Goal: Task Accomplishment & Management: Manage account settings

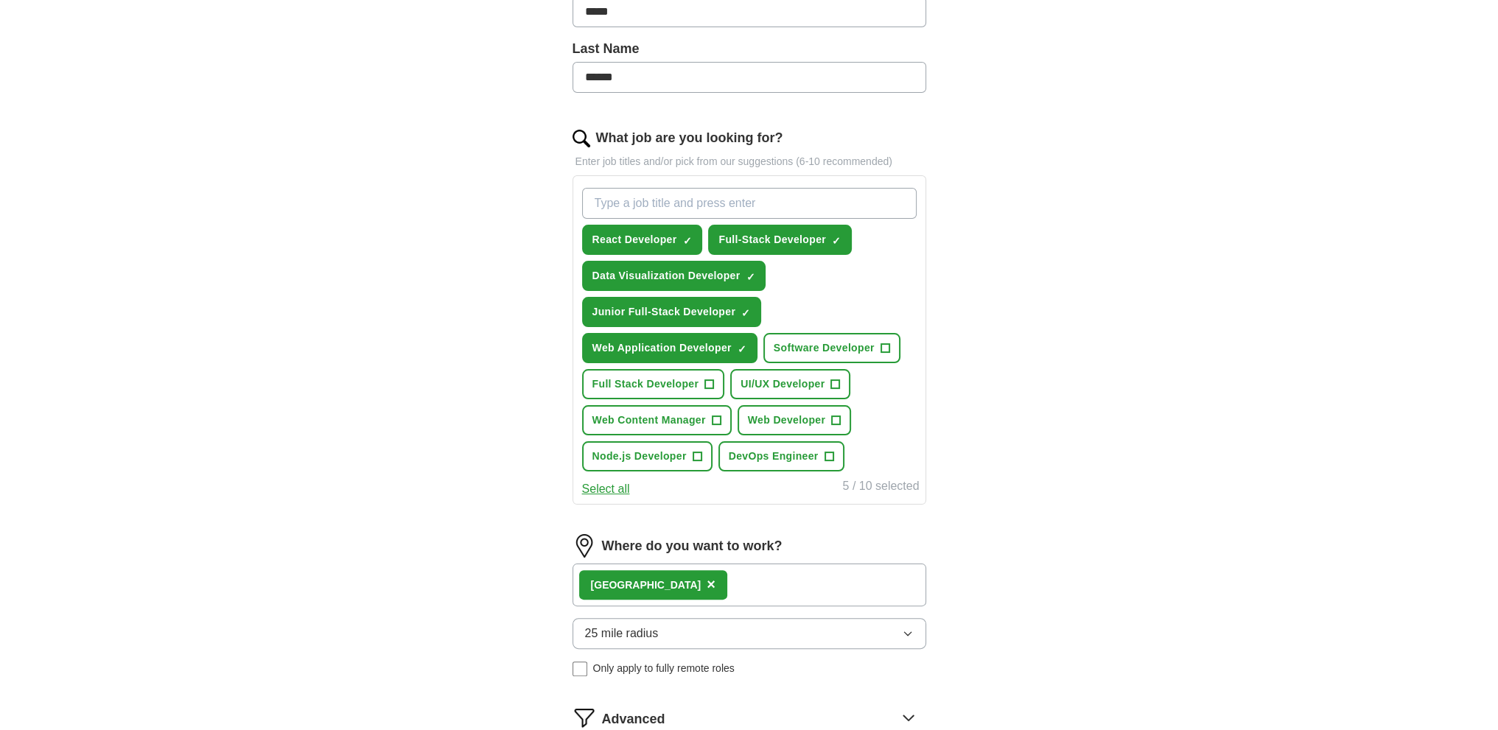
scroll to position [589, 0]
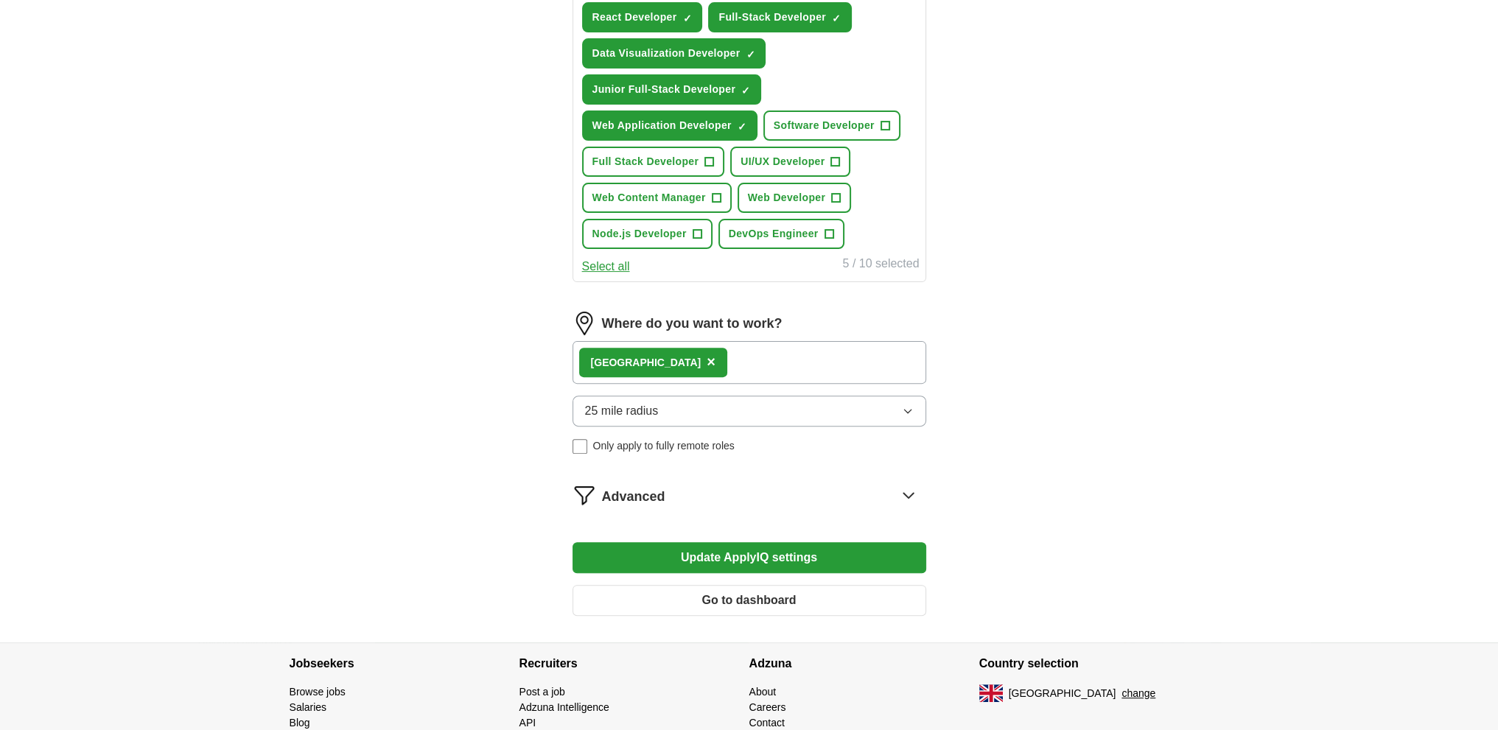
click at [787, 553] on button "Update ApplyIQ settings" at bounding box center [749, 557] width 354 height 31
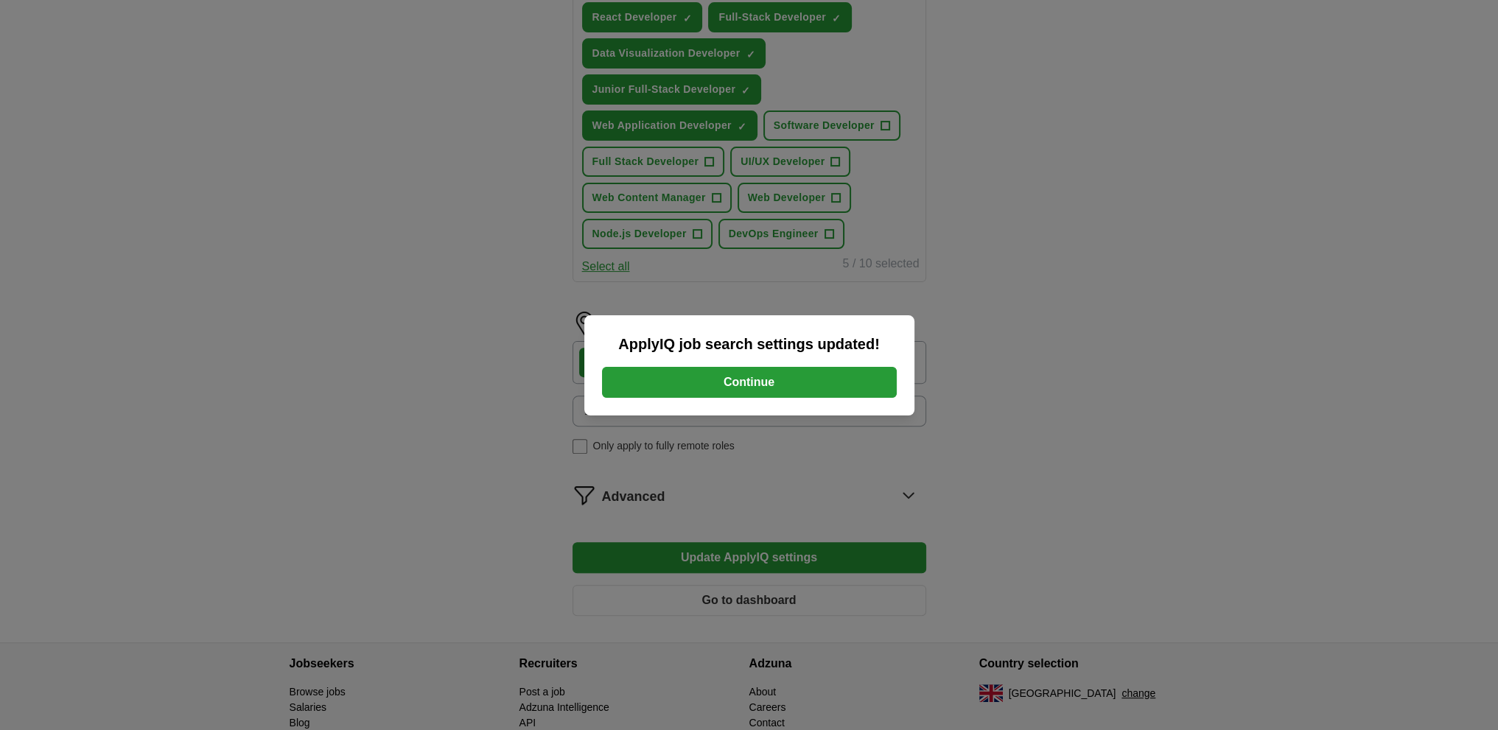
click at [687, 373] on button "Continue" at bounding box center [749, 382] width 295 height 31
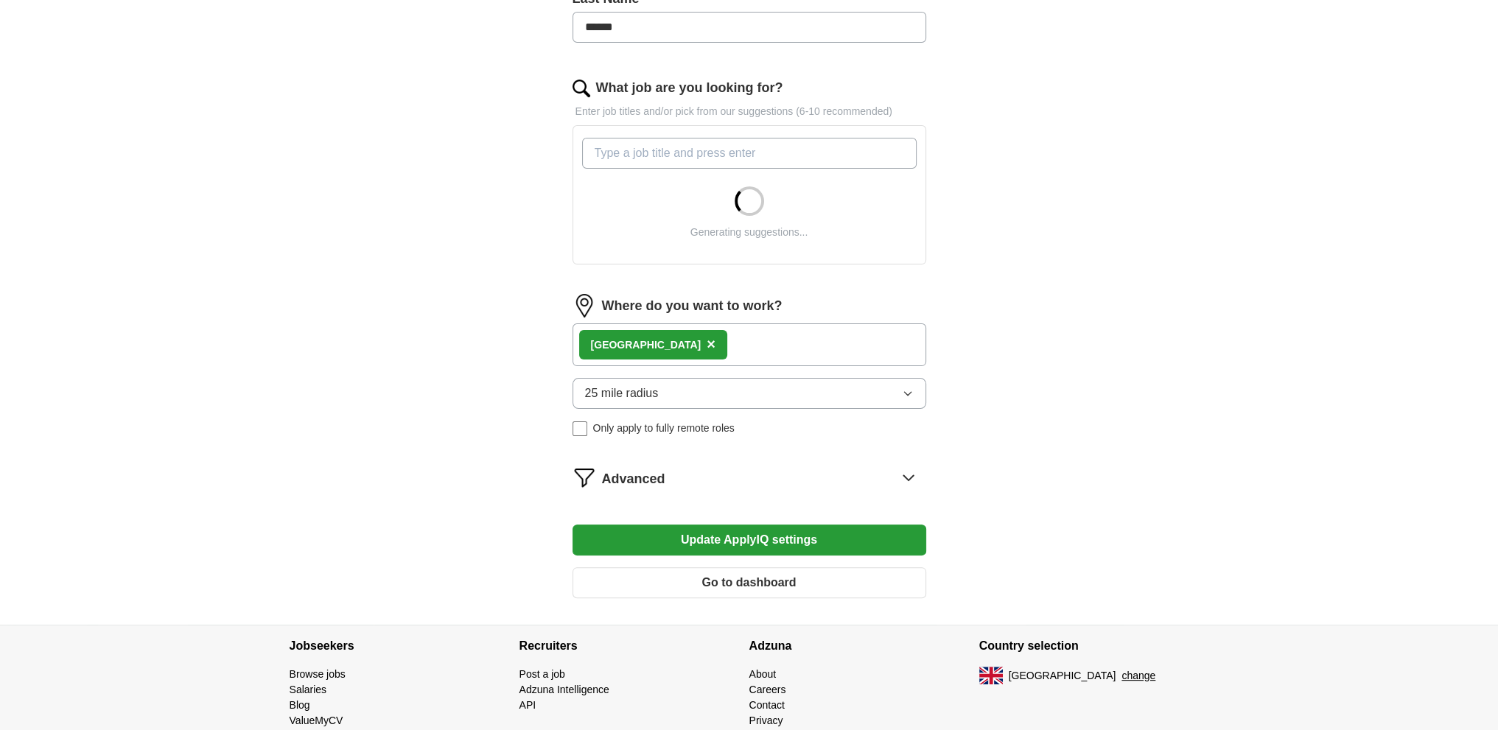
scroll to position [442, 0]
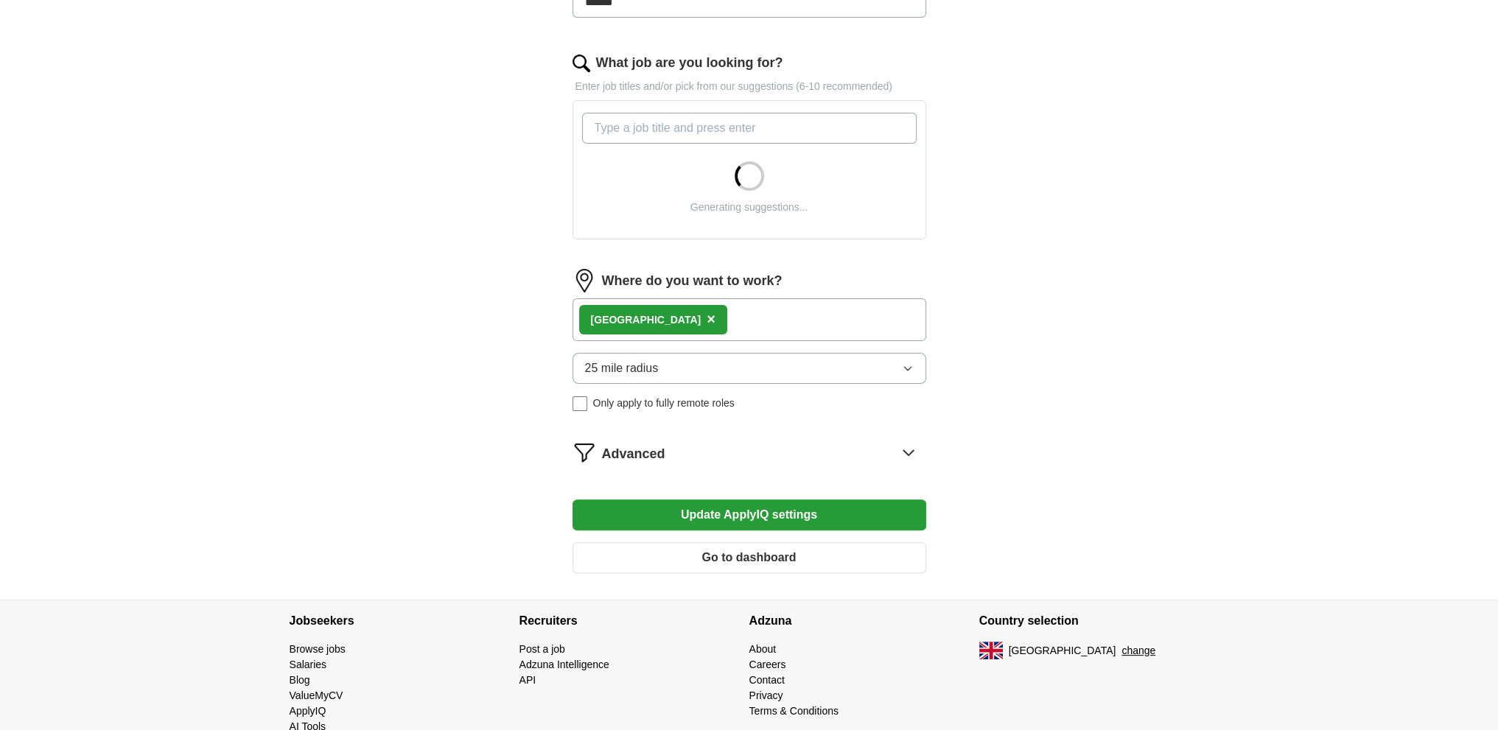
click at [903, 441] on icon at bounding box center [909, 453] width 24 height 24
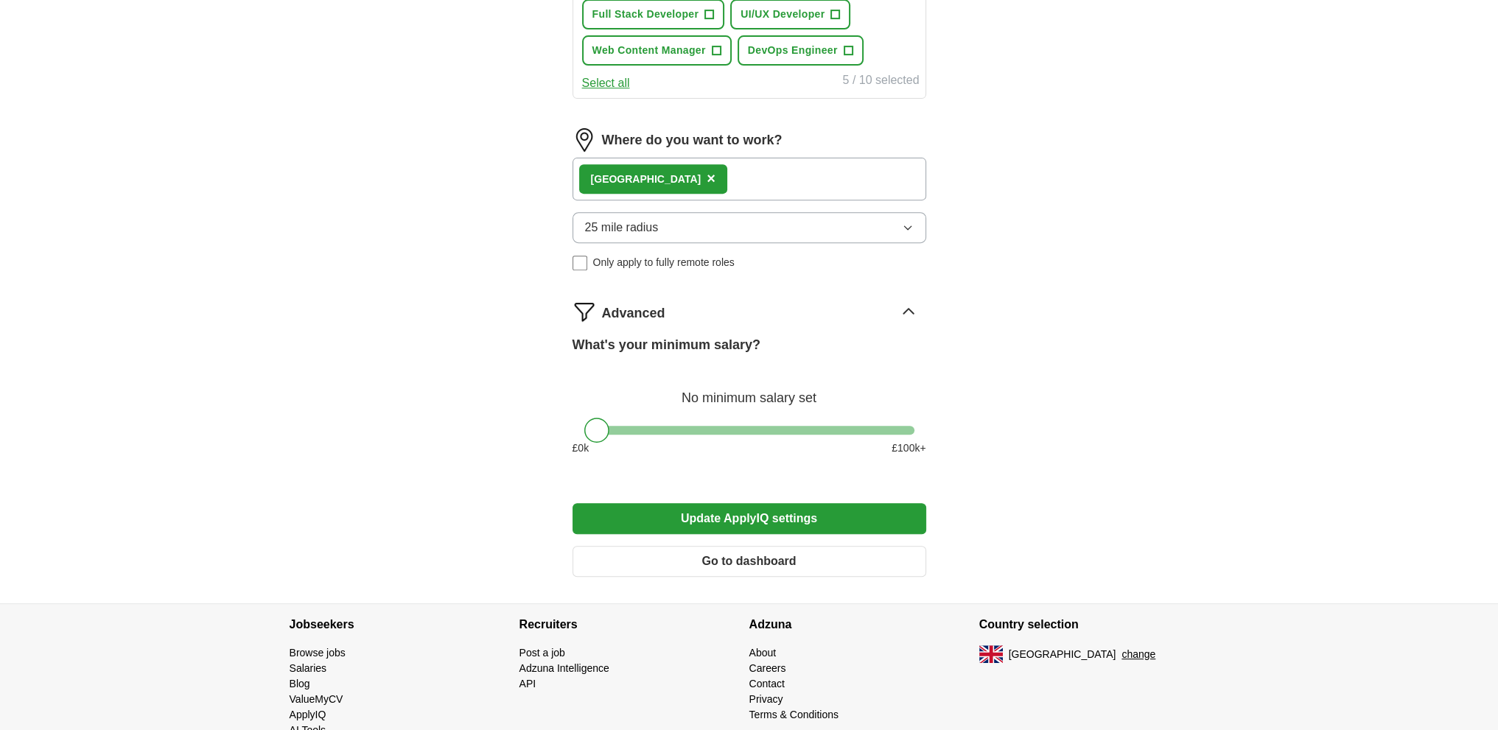
scroll to position [803, 0]
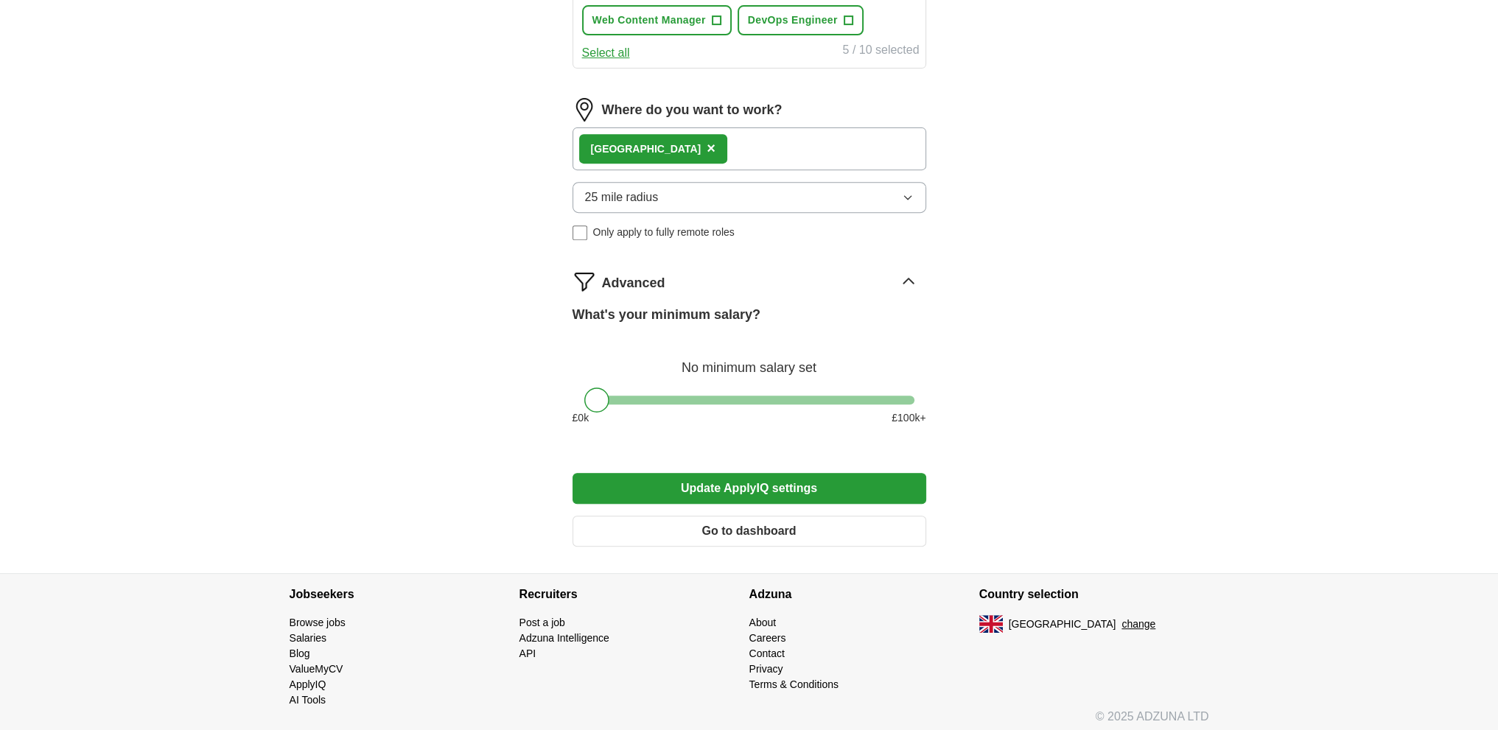
click at [600, 273] on div "Advanced" at bounding box center [749, 282] width 354 height 24
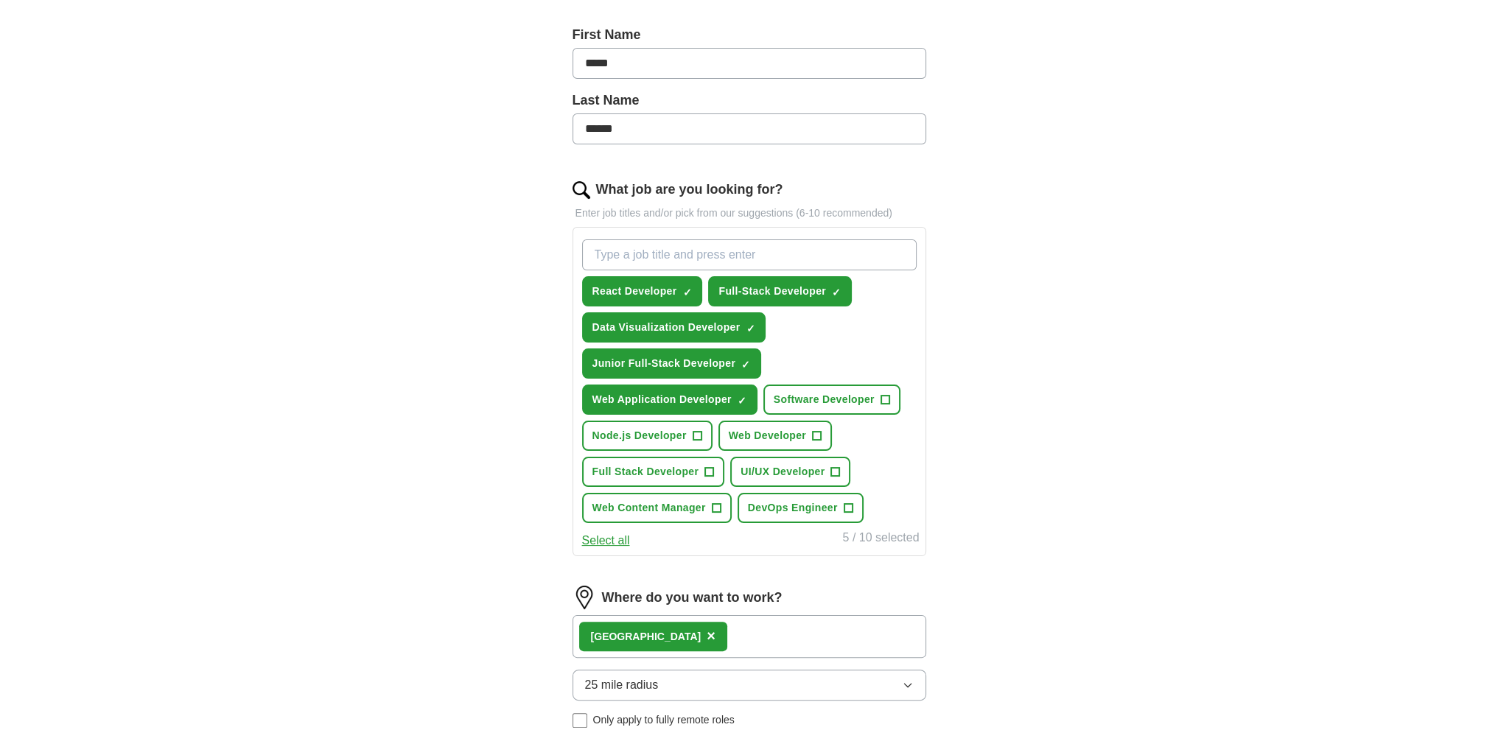
scroll to position [290, 0]
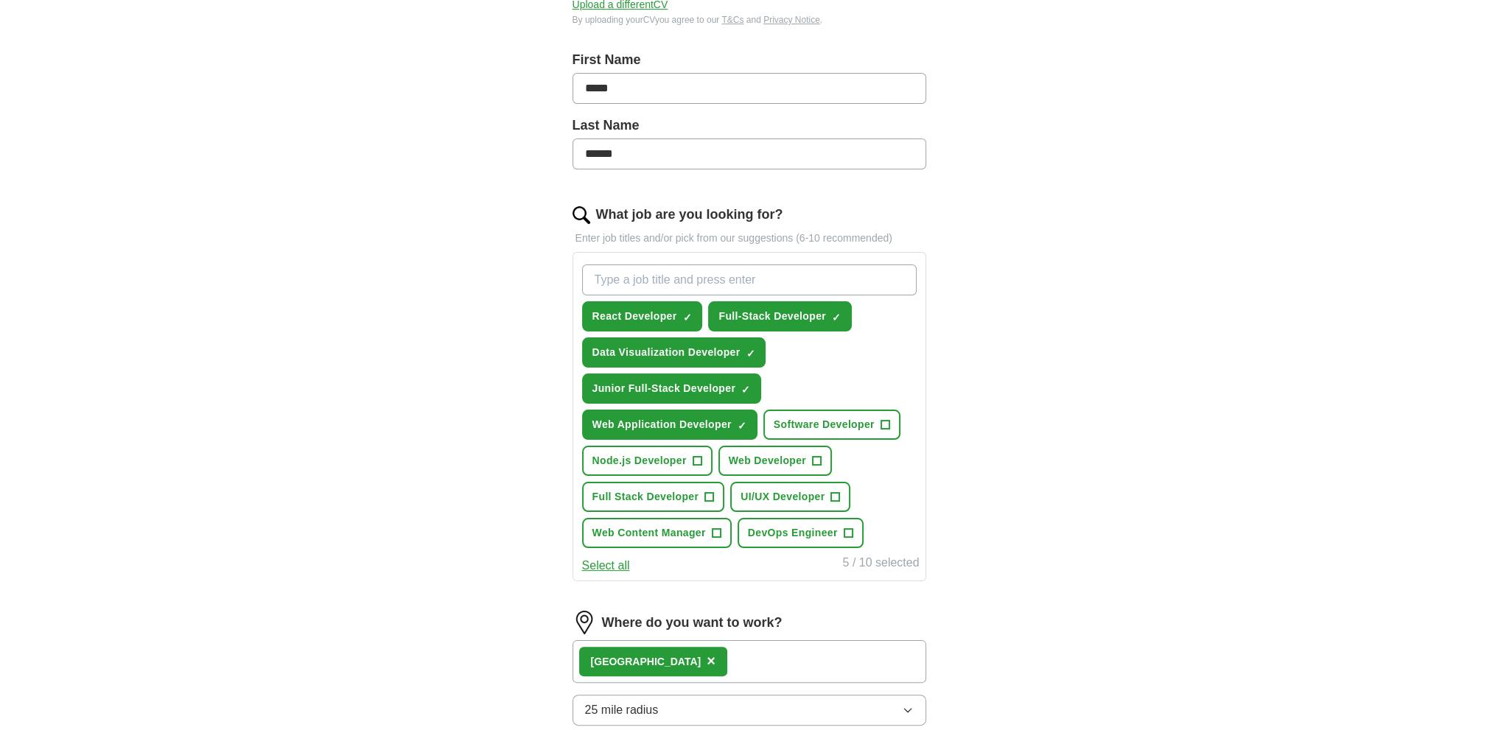
click at [606, 560] on button "Select all" at bounding box center [606, 566] width 48 height 18
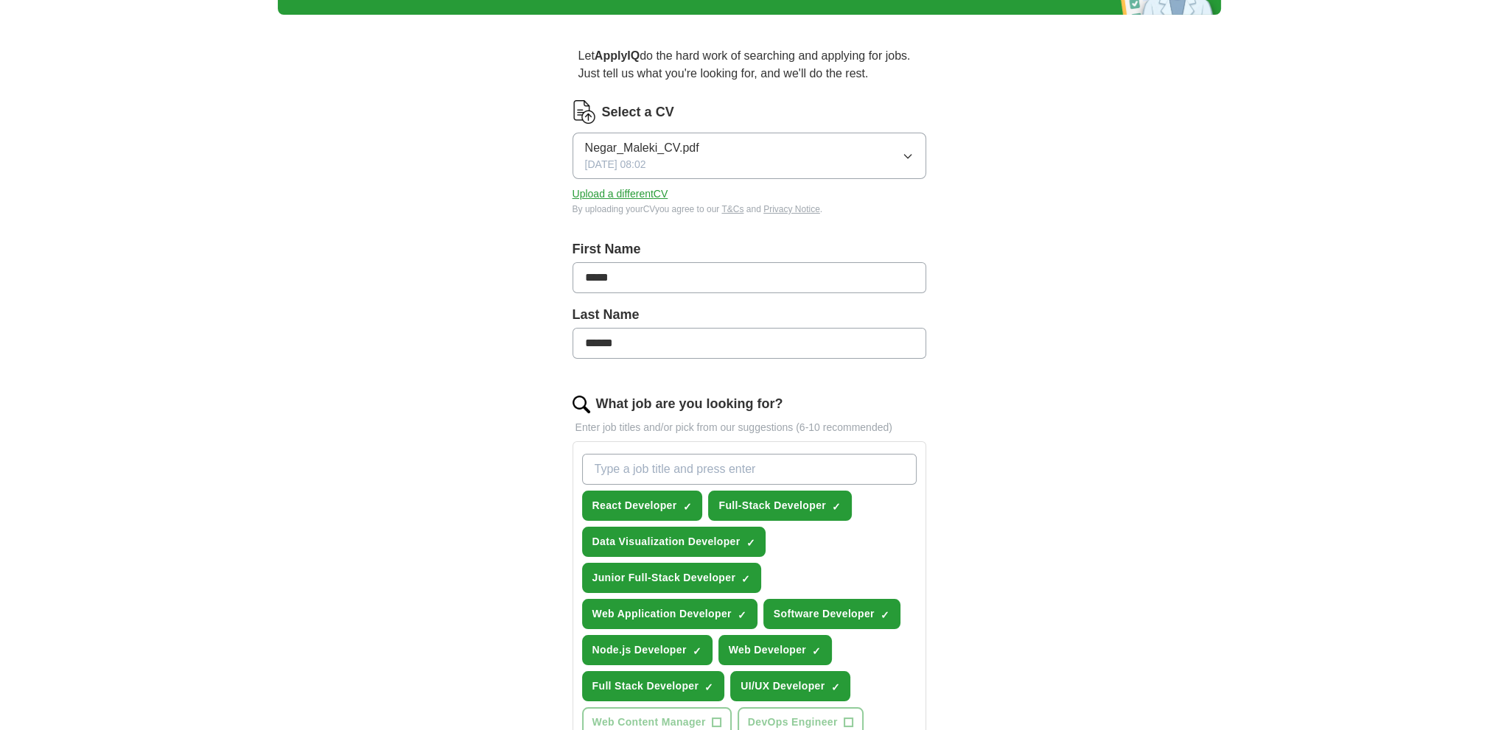
scroll to position [0, 0]
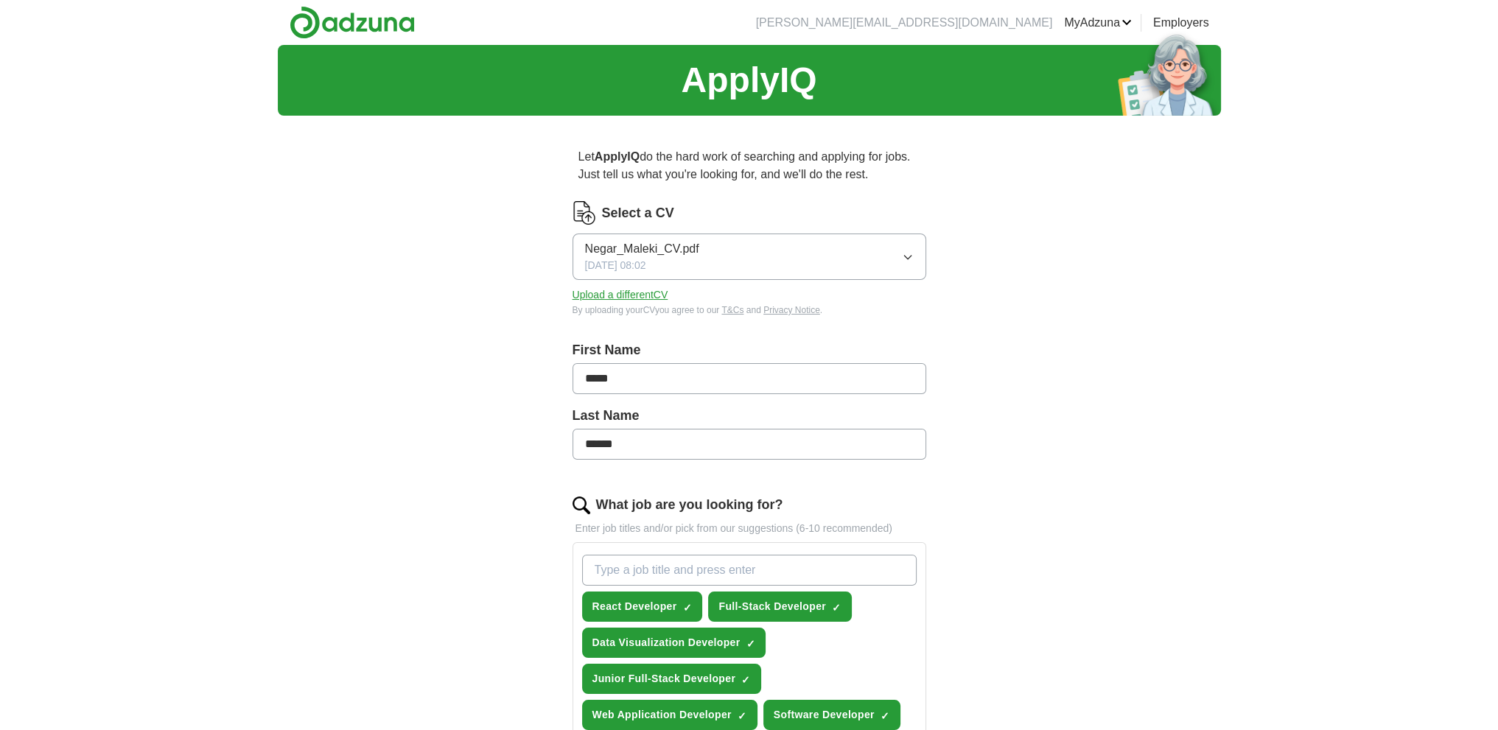
click at [1105, 24] on link "MyAdzuna" at bounding box center [1098, 23] width 68 height 18
click at [0, 0] on link "Favourites" at bounding box center [0, 0] width 0 height 0
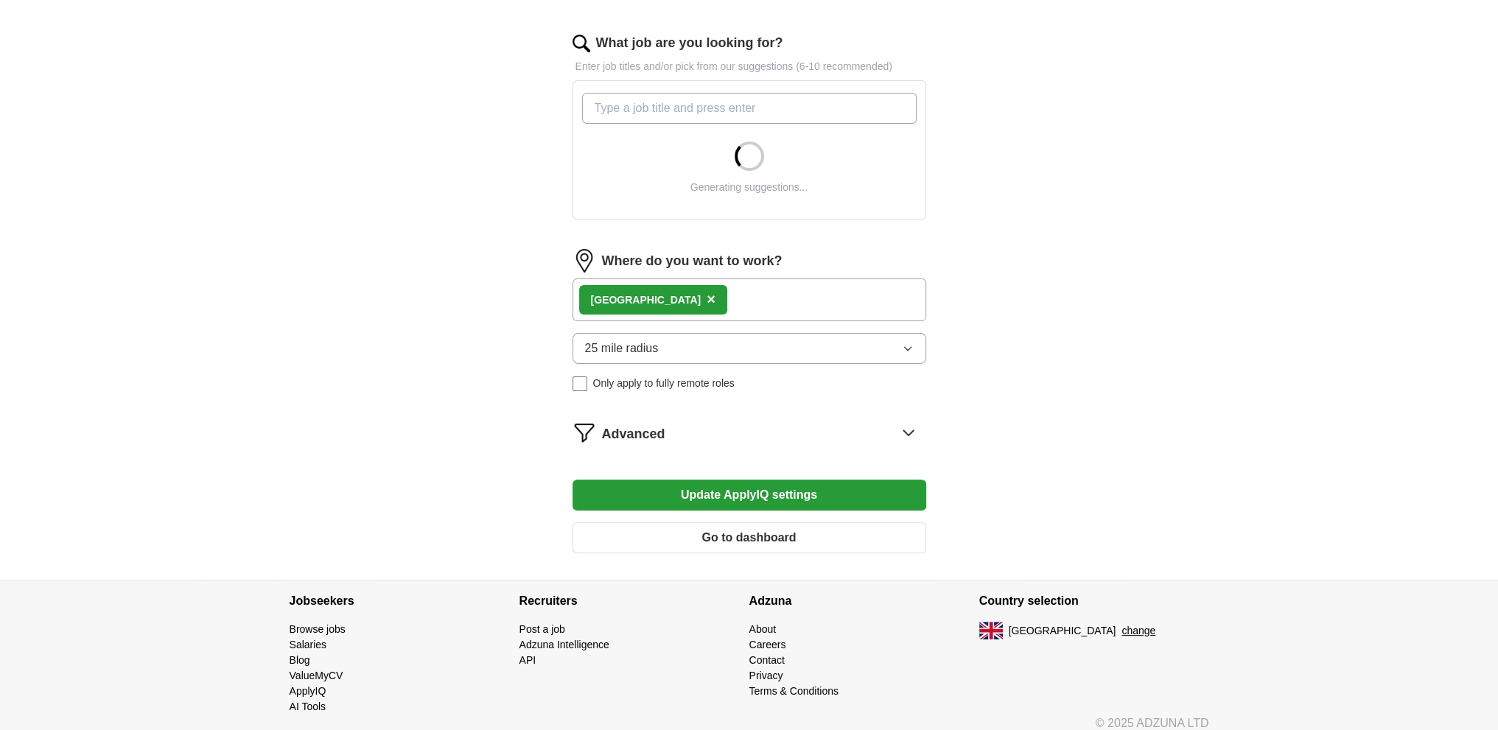
scroll to position [473, 0]
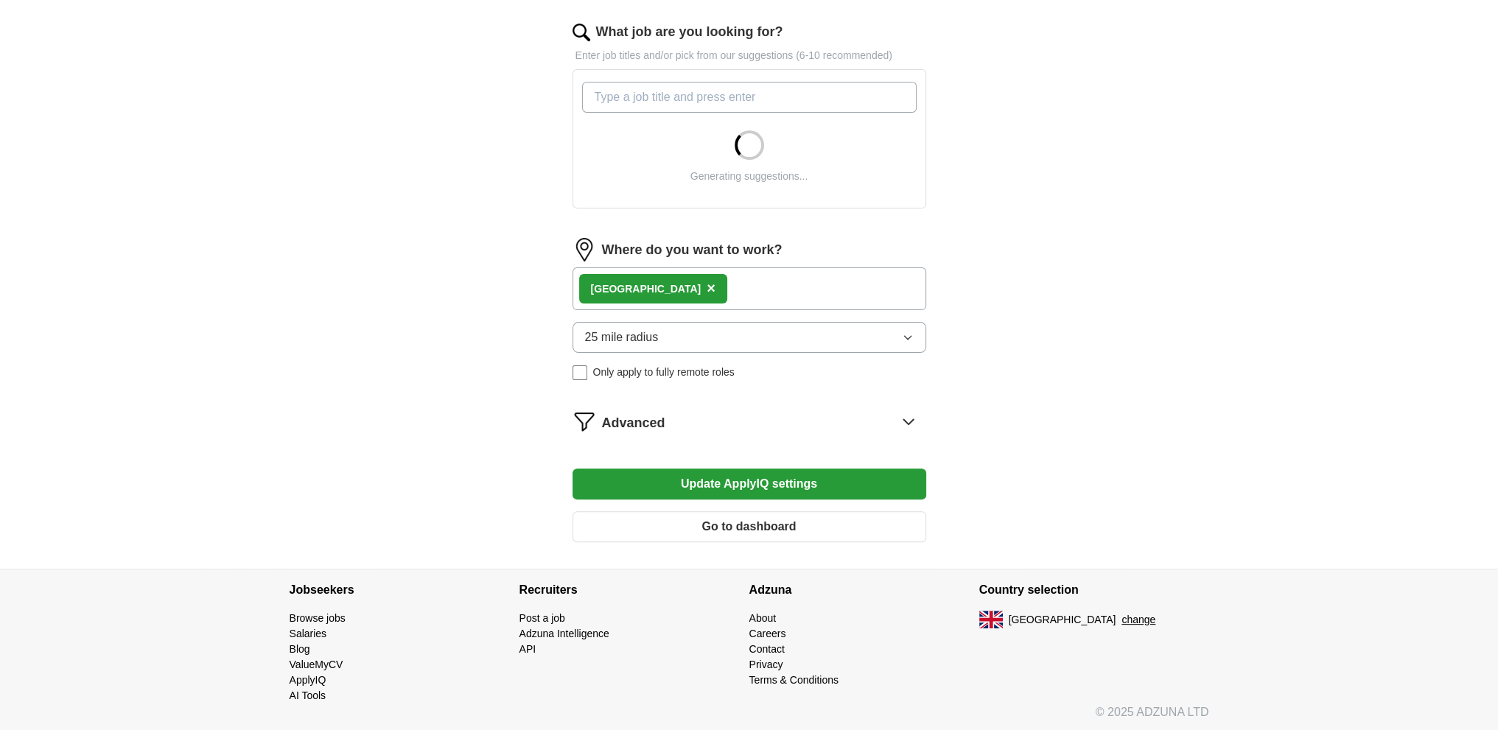
click at [659, 427] on span "Advanced" at bounding box center [633, 423] width 63 height 20
